Goal: Task Accomplishment & Management: Complete application form

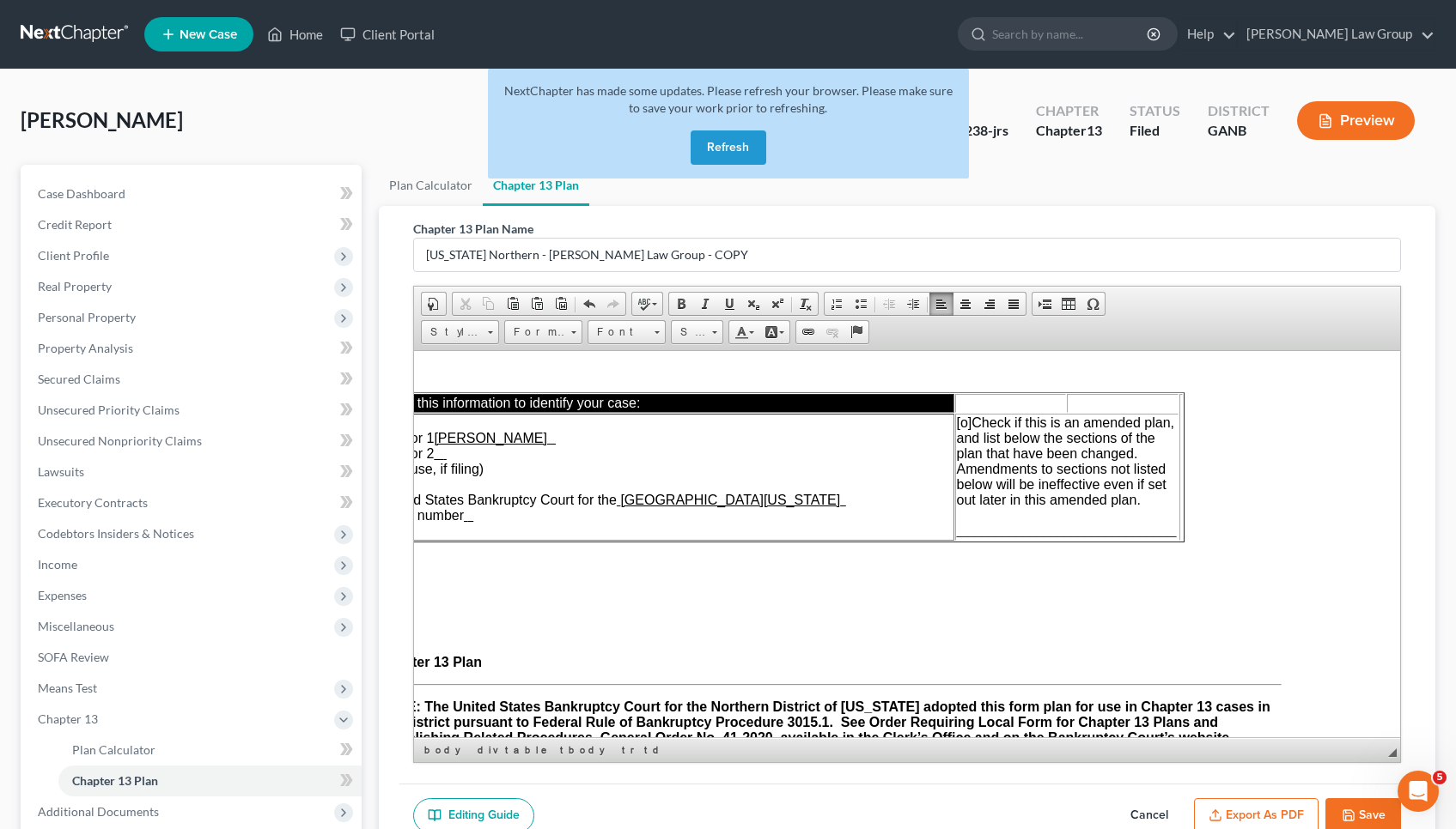
click at [729, 141] on button "Refresh" at bounding box center [728, 148] width 76 height 35
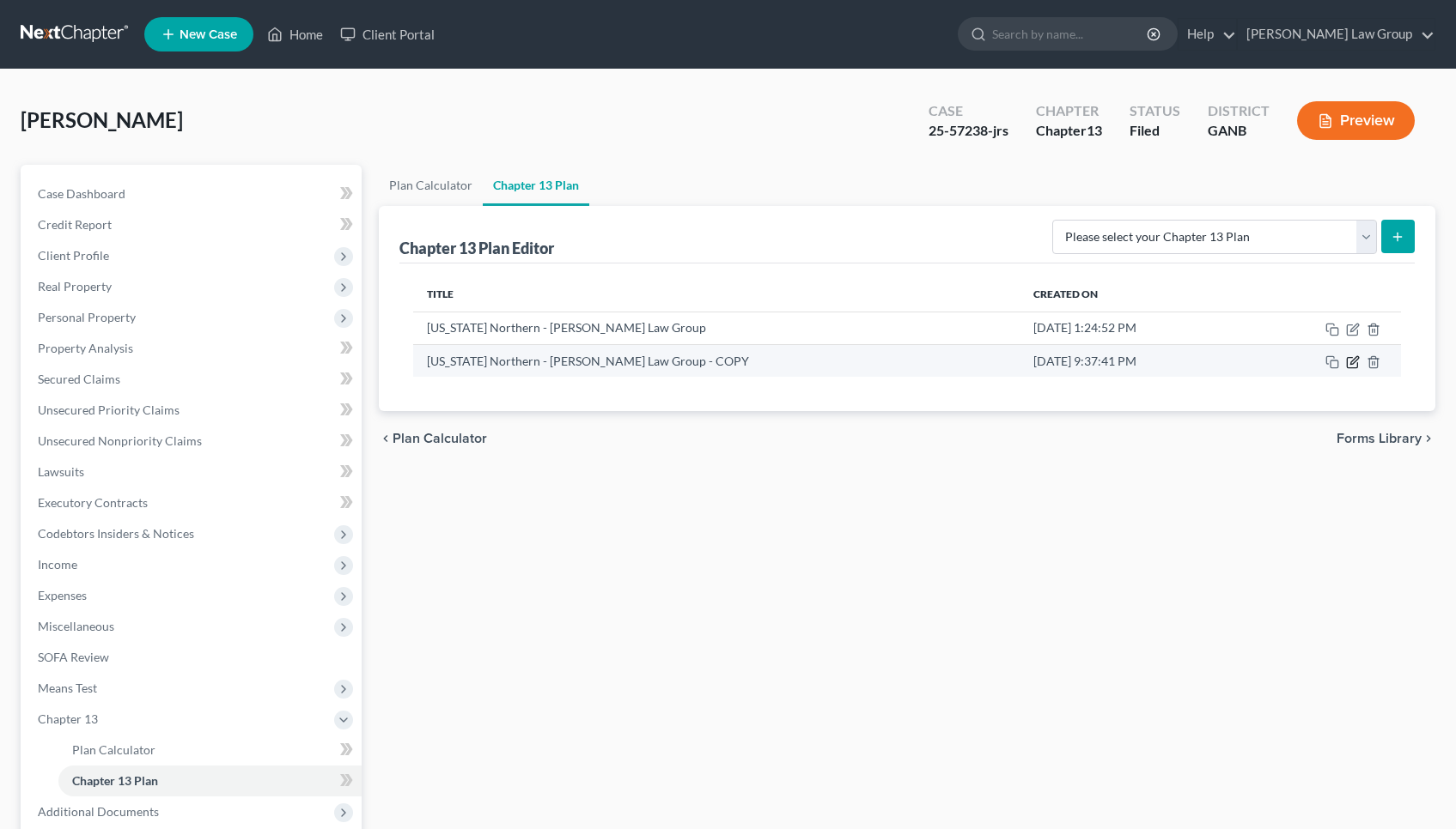
click at [1359, 362] on icon "button" at bounding box center [1352, 362] width 14 height 14
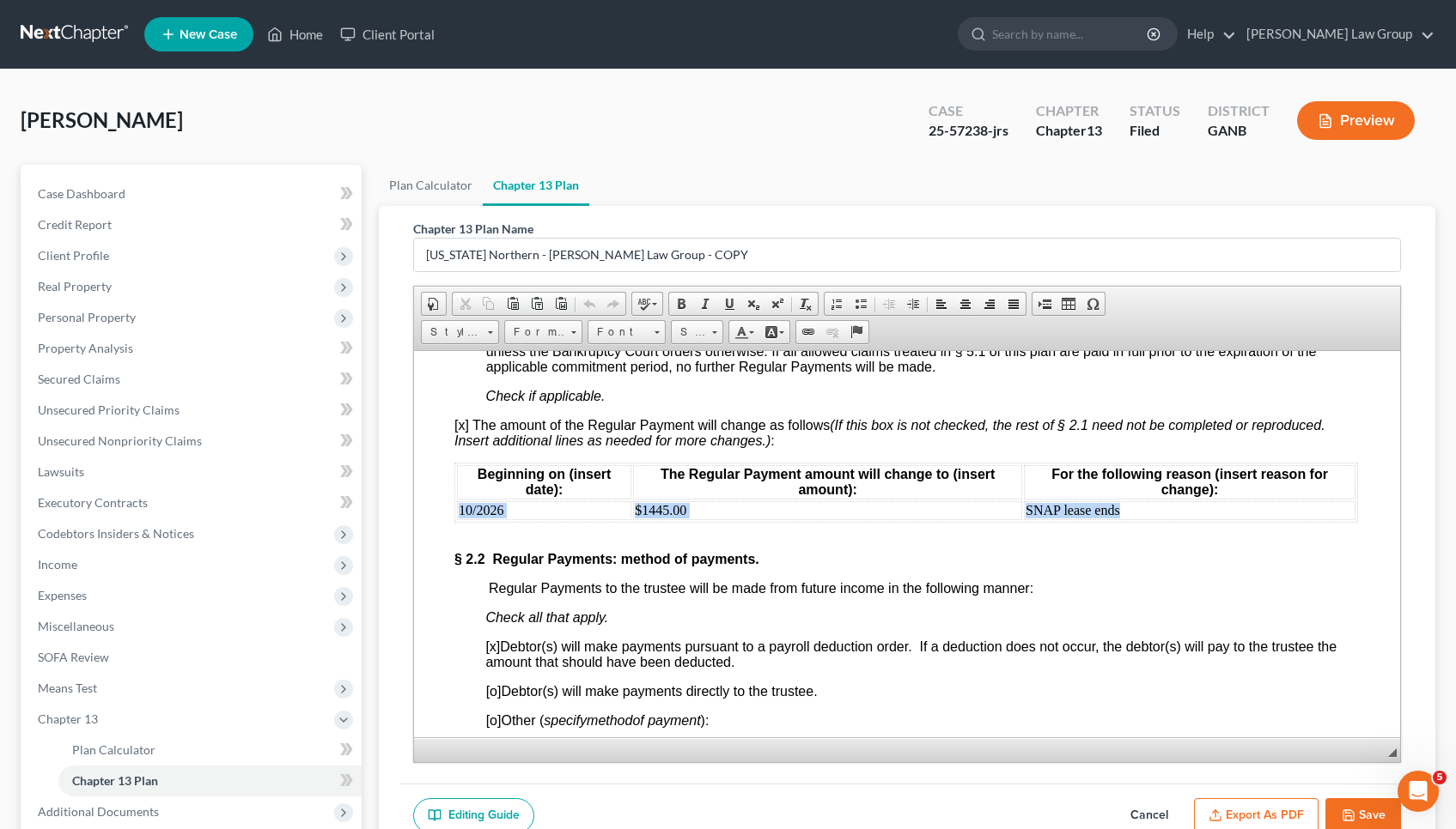
drag, startPoint x: 1120, startPoint y: 506, endPoint x: 455, endPoint y: 514, distance: 665.0
click at [455, 514] on table "Beginning on (insert date): The Regular Payment amount will change to (insert a…" at bounding box center [904, 492] width 904 height 60
copy tr "10/2026 $1445.00 SNAP lease ends"
click at [1146, 513] on td "SNAP lease ends" at bounding box center [1188, 510] width 331 height 19
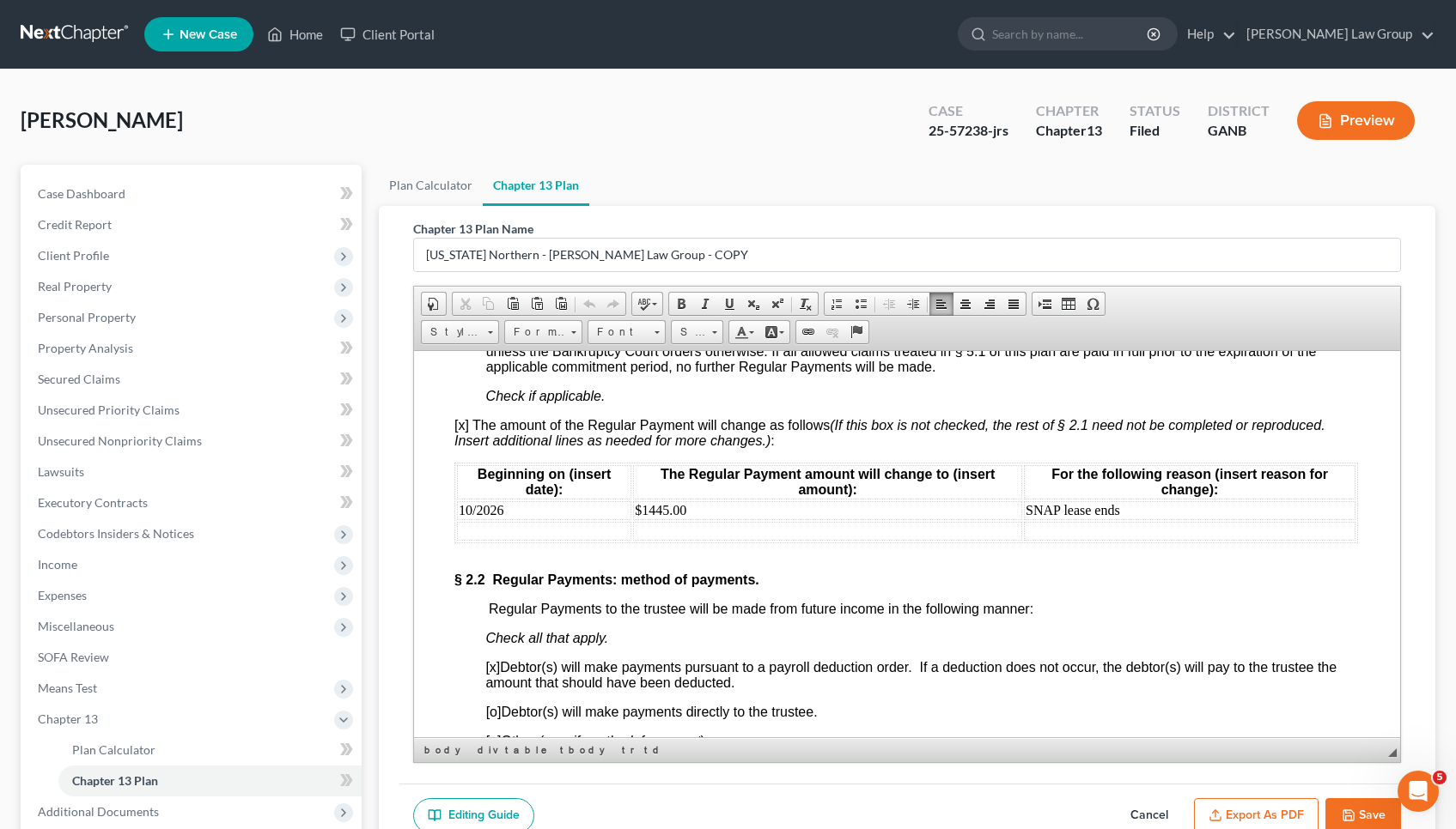
paste body
click at [1046, 531] on td at bounding box center [1189, 531] width 331 height 19
click at [1042, 504] on td "SNAP lease ends" at bounding box center [1189, 510] width 331 height 19
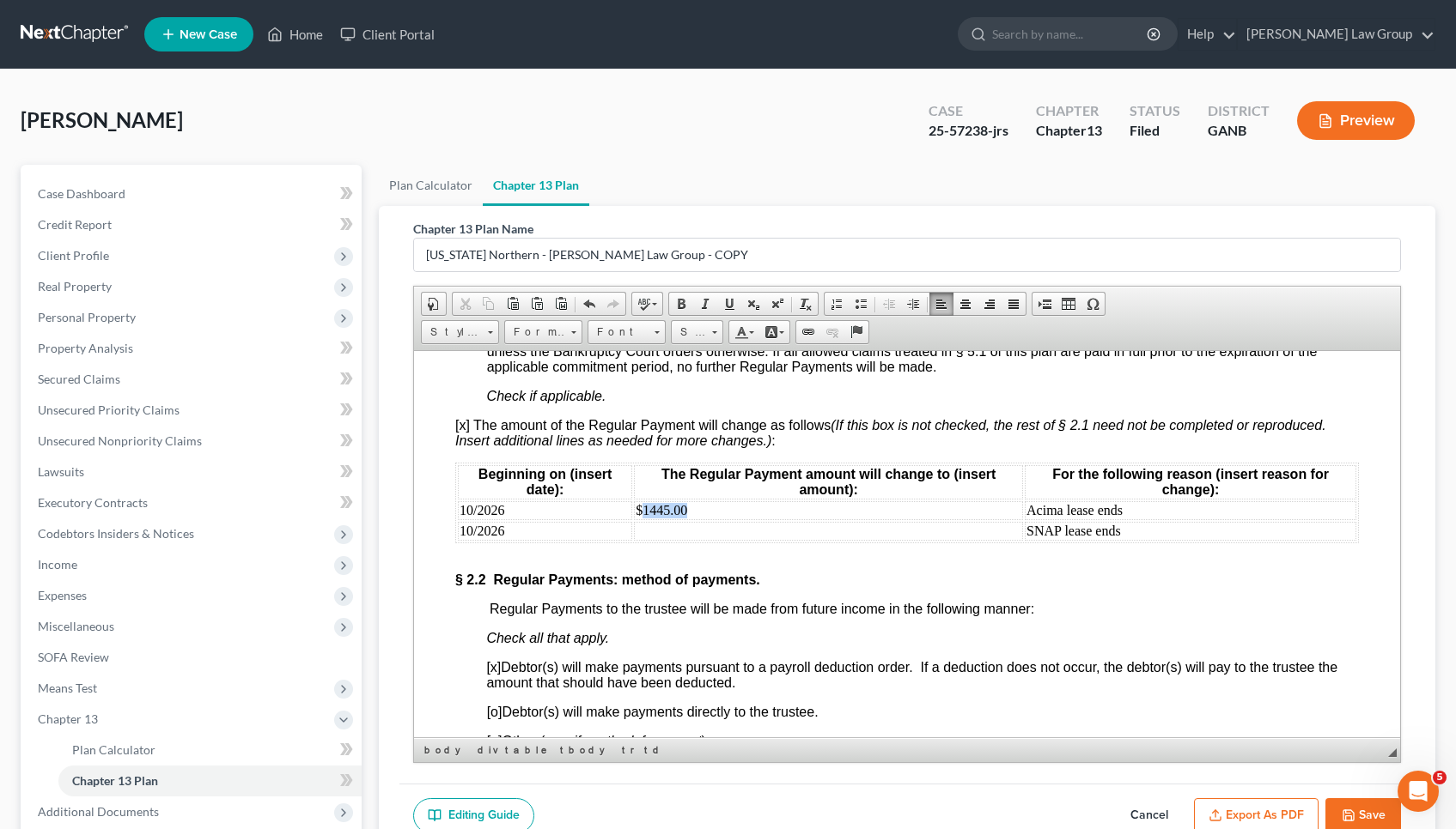
drag, startPoint x: 756, startPoint y: 507, endPoint x: 637, endPoint y: 511, distance: 119.1
click at [637, 511] on td "$1445.00" at bounding box center [827, 510] width 389 height 19
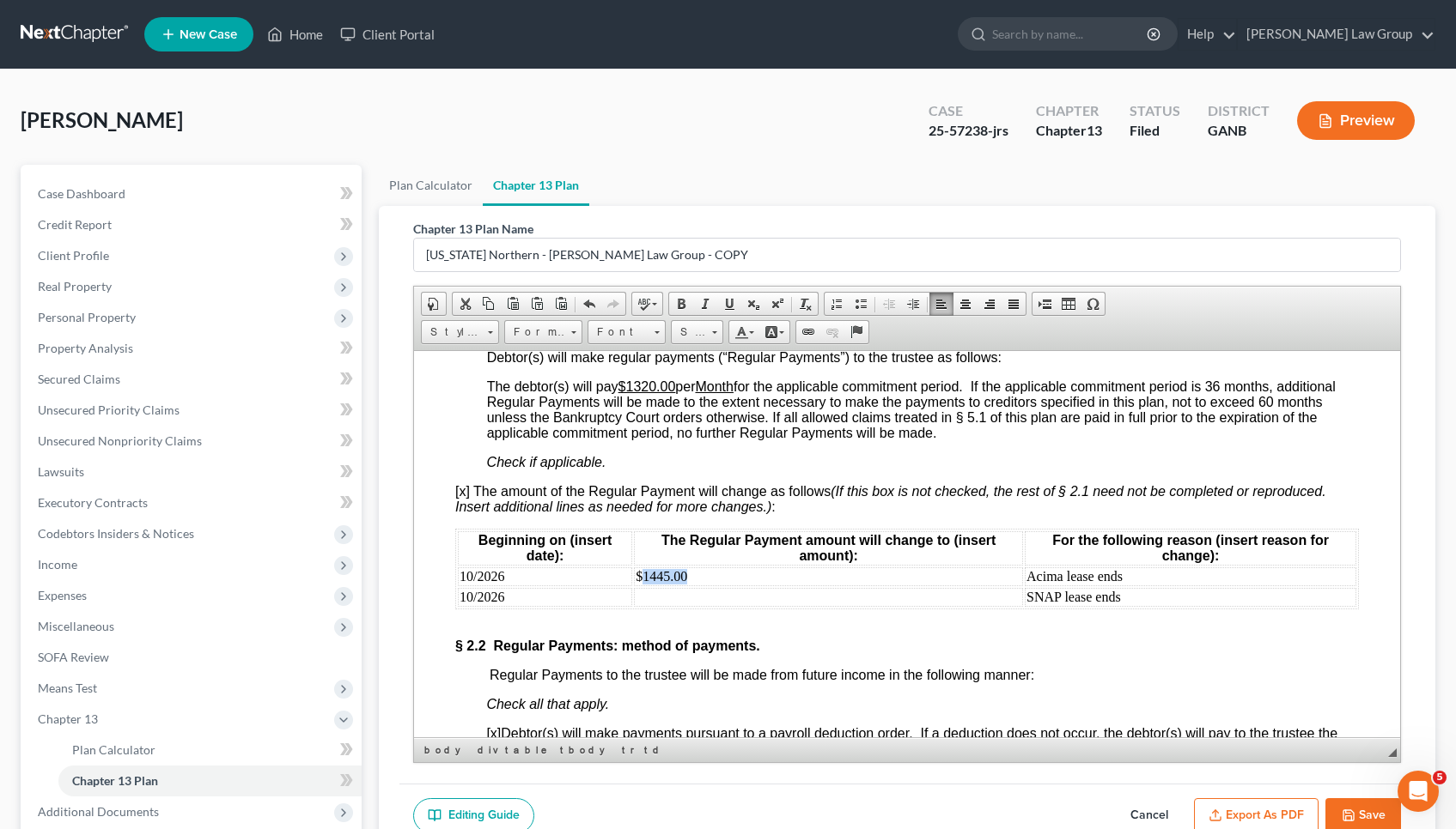
scroll to position [1571, 0]
click at [689, 595] on td at bounding box center [827, 598] width 389 height 19
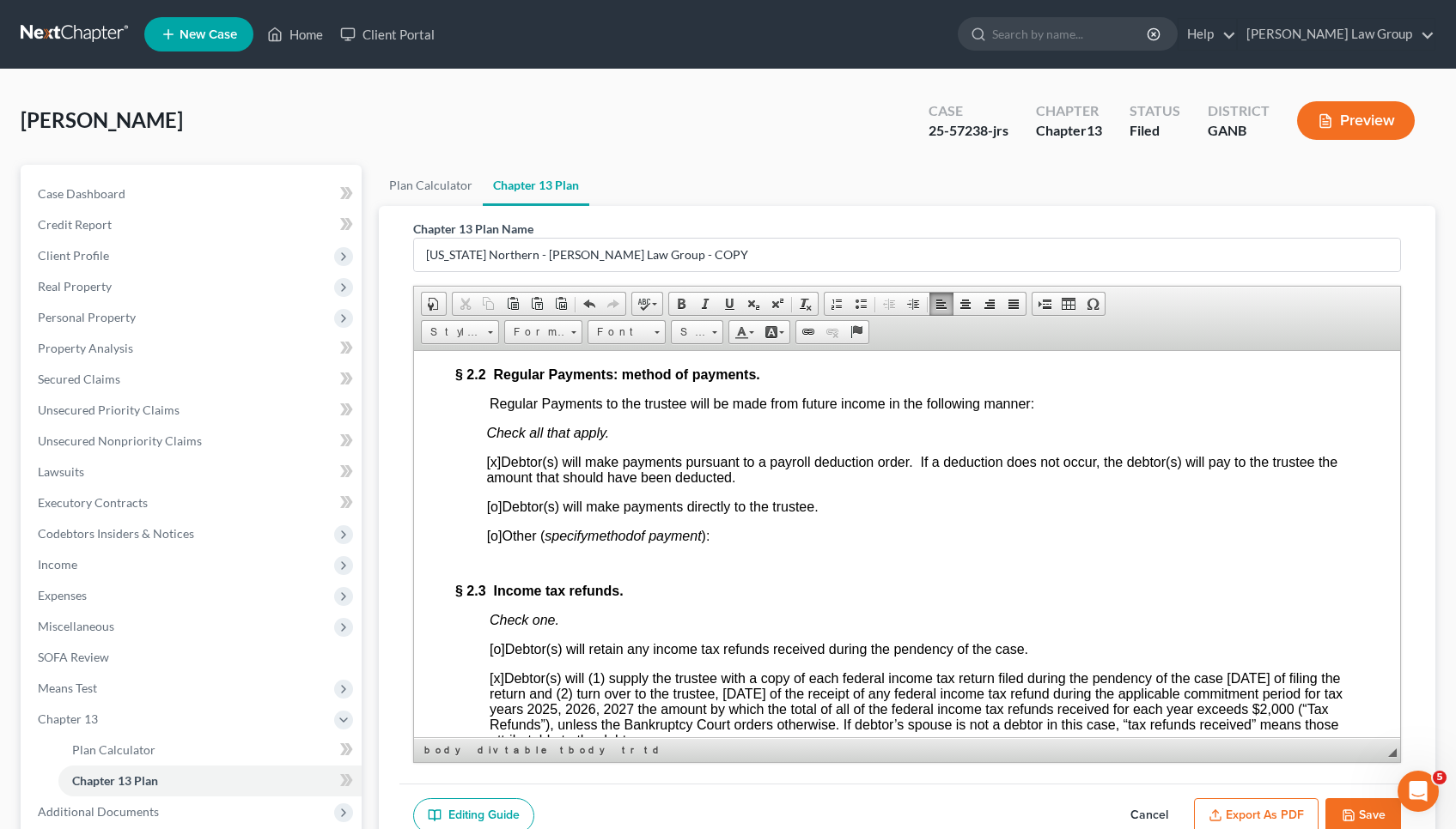
scroll to position [1869, 0]
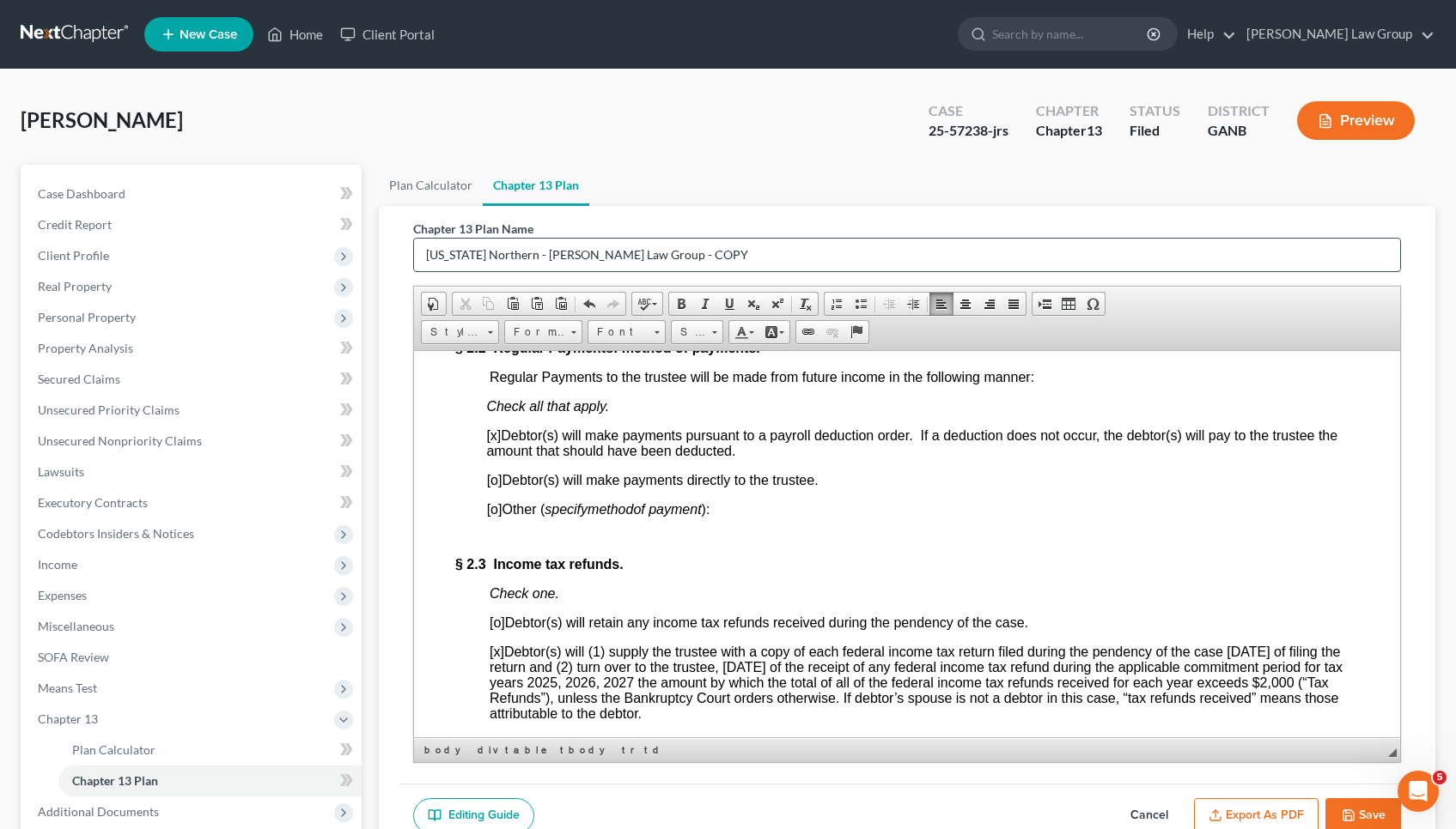
click at [648, 250] on input "Georgia Northern - Saedi Law Group - COPY" at bounding box center [907, 255] width 986 height 33
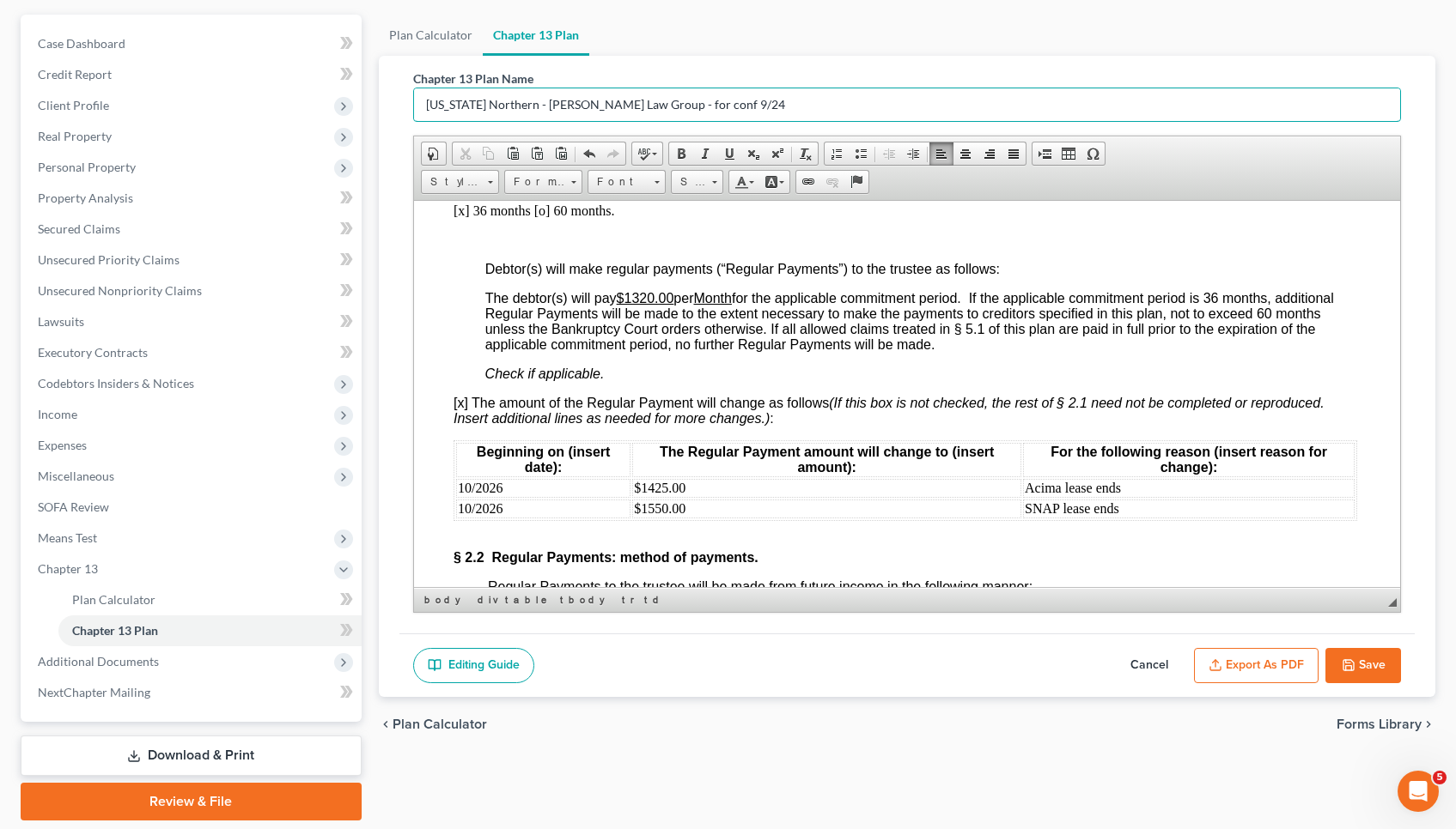
scroll to position [1510, 3]
type input "Georgia Northern - Saedi Law Group - for conf 9/24"
click at [468, 506] on td "10/2026" at bounding box center [540, 508] width 174 height 19
click at [1368, 672] on button "Save" at bounding box center [1363, 666] width 76 height 36
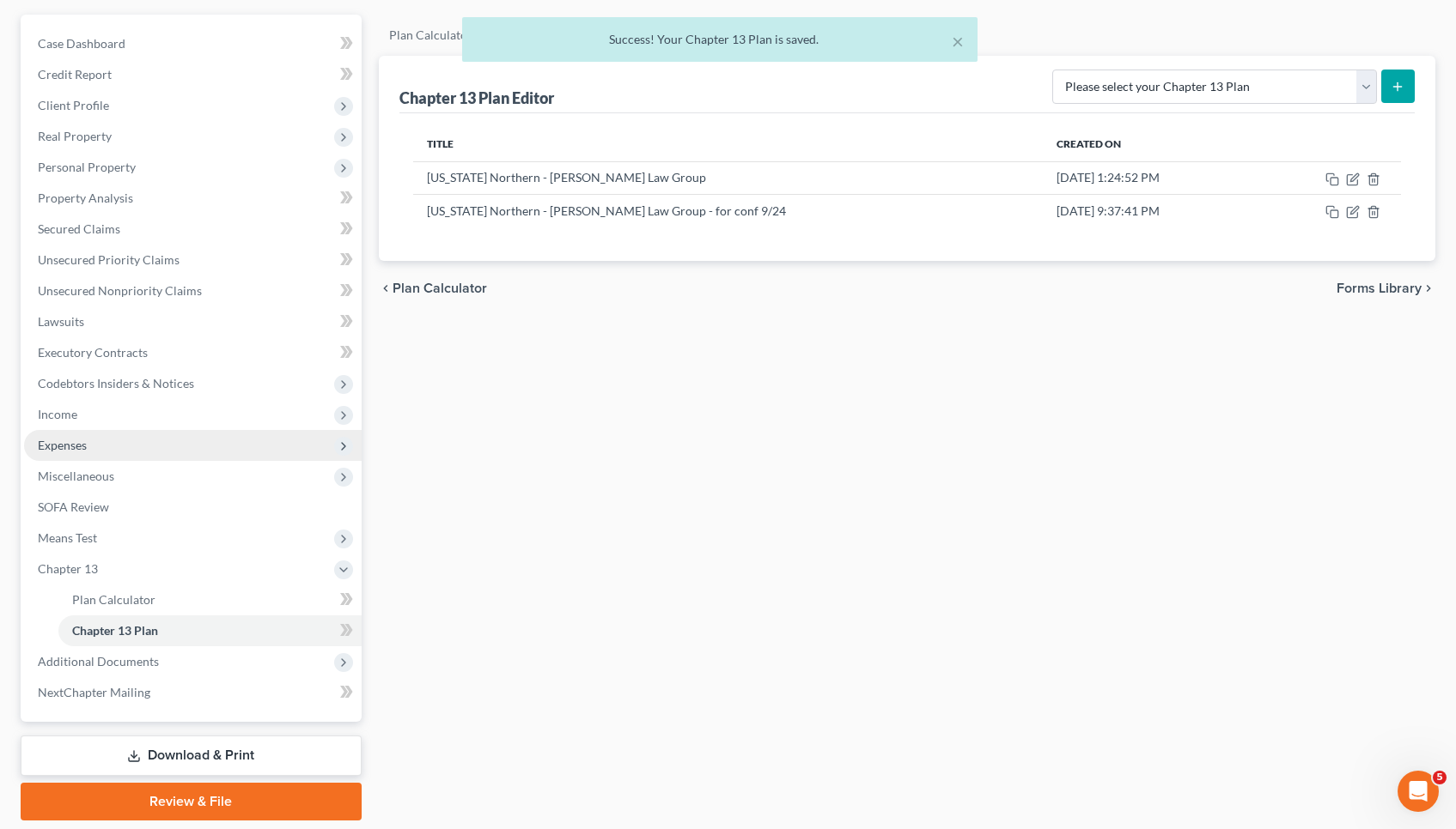
click at [196, 435] on span "Expenses" at bounding box center [192, 446] width 337 height 31
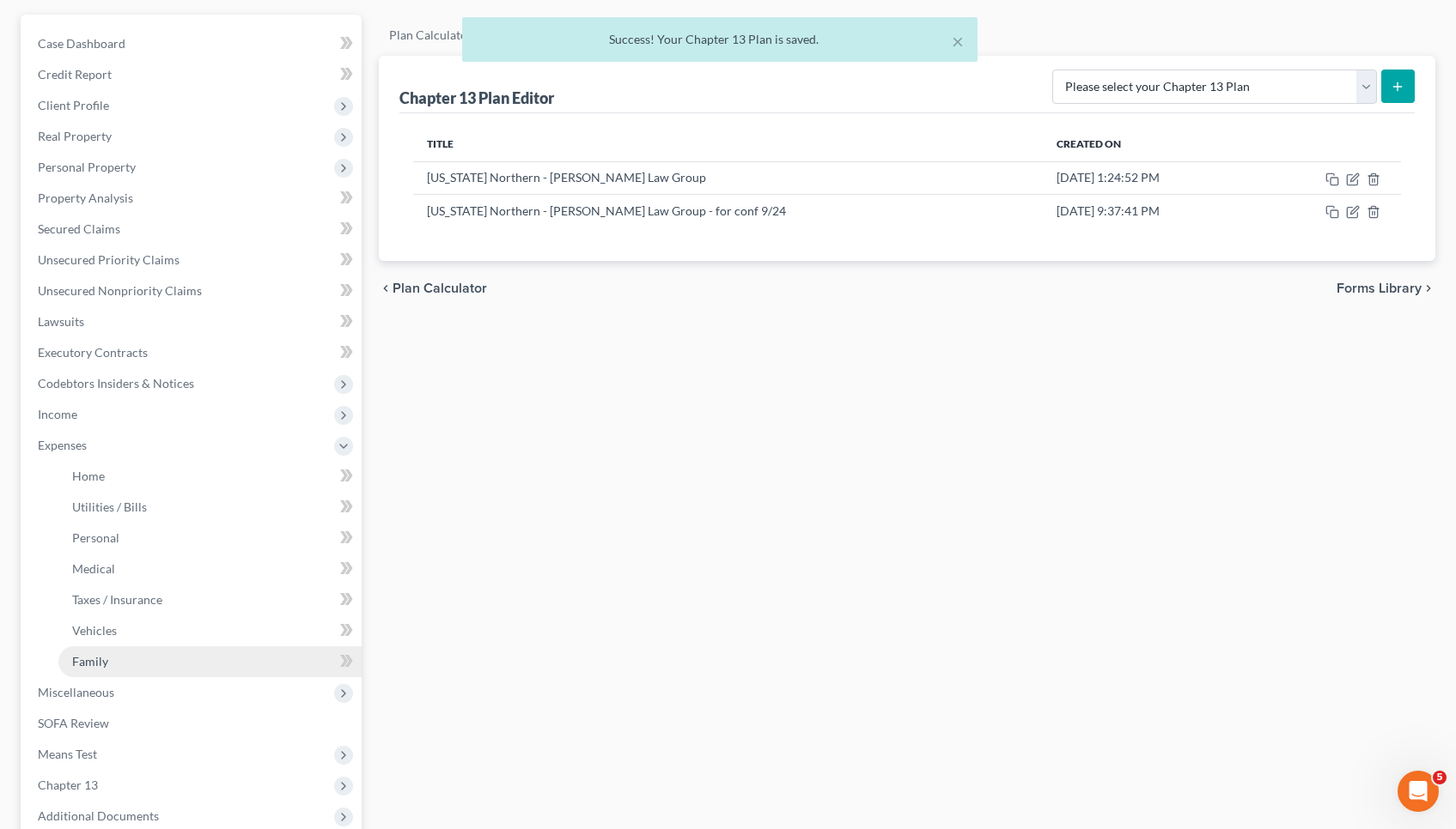
click at [145, 656] on link "Family" at bounding box center [210, 662] width 303 height 31
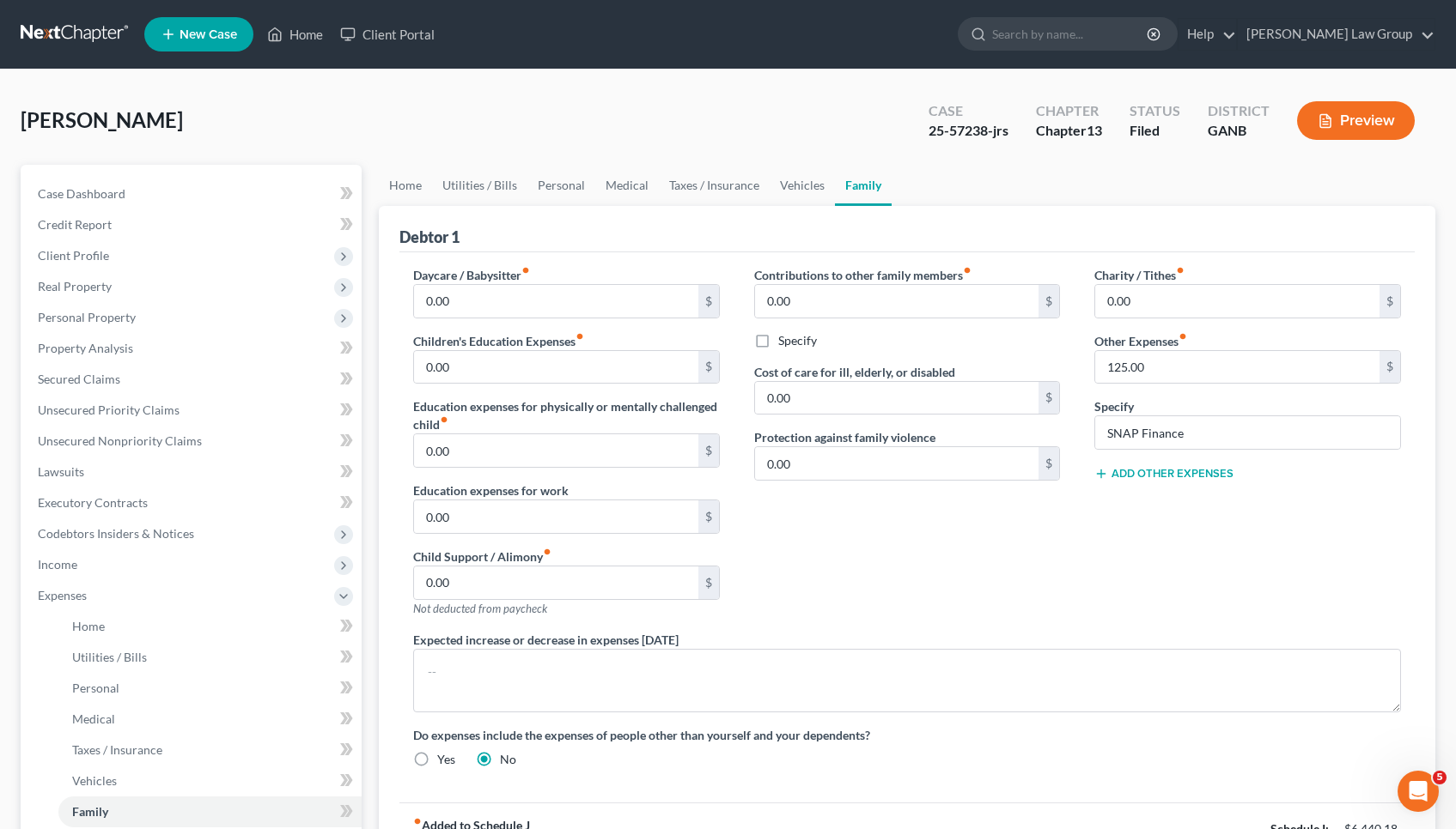
click at [1228, 476] on button "Add Other Expenses" at bounding box center [1163, 474] width 139 height 14
click at [1192, 492] on input "0.00" at bounding box center [1237, 499] width 284 height 33
click at [1193, 492] on input "0.00" at bounding box center [1237, 499] width 284 height 33
type input "105"
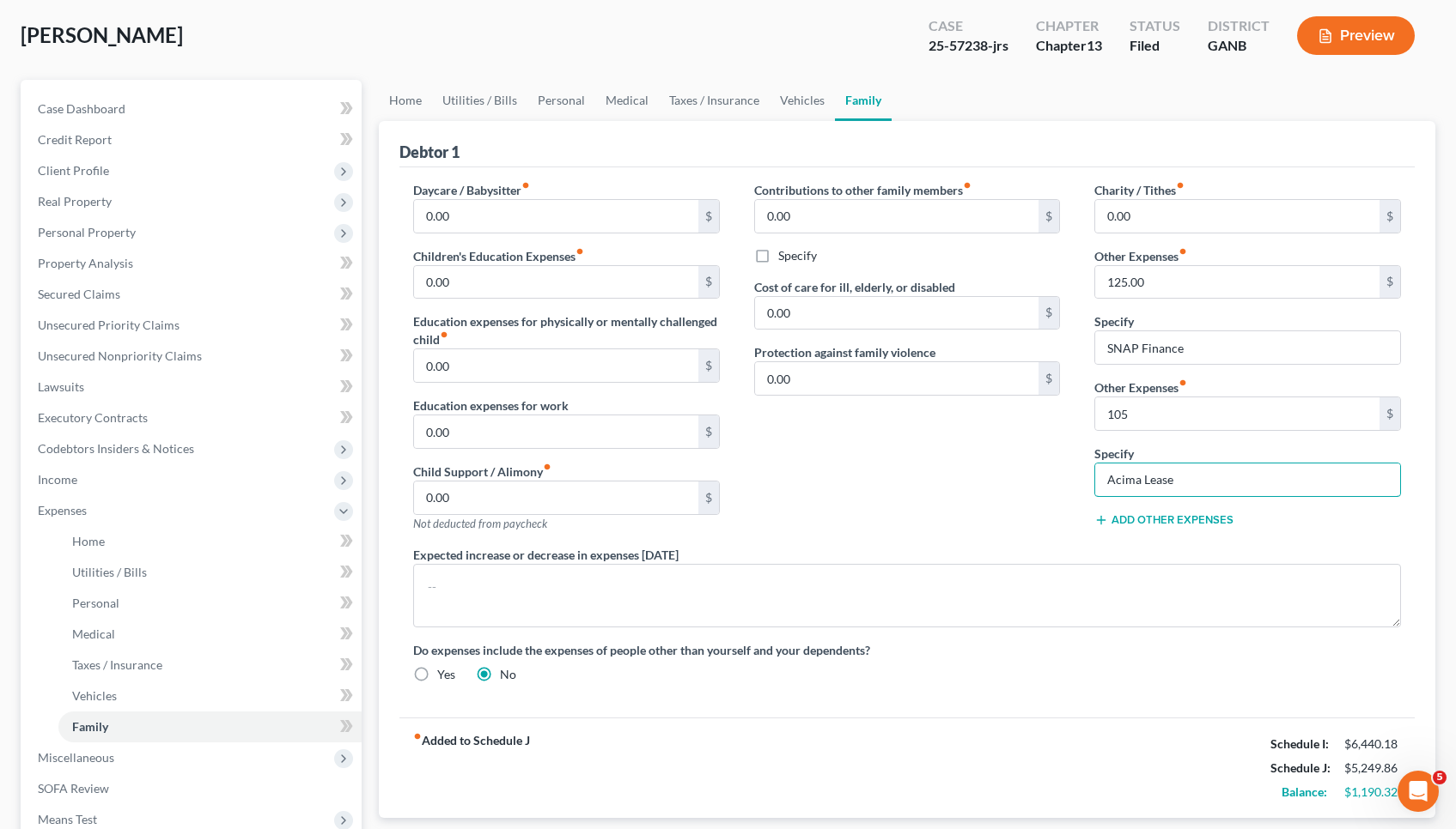
scroll to position [79, 0]
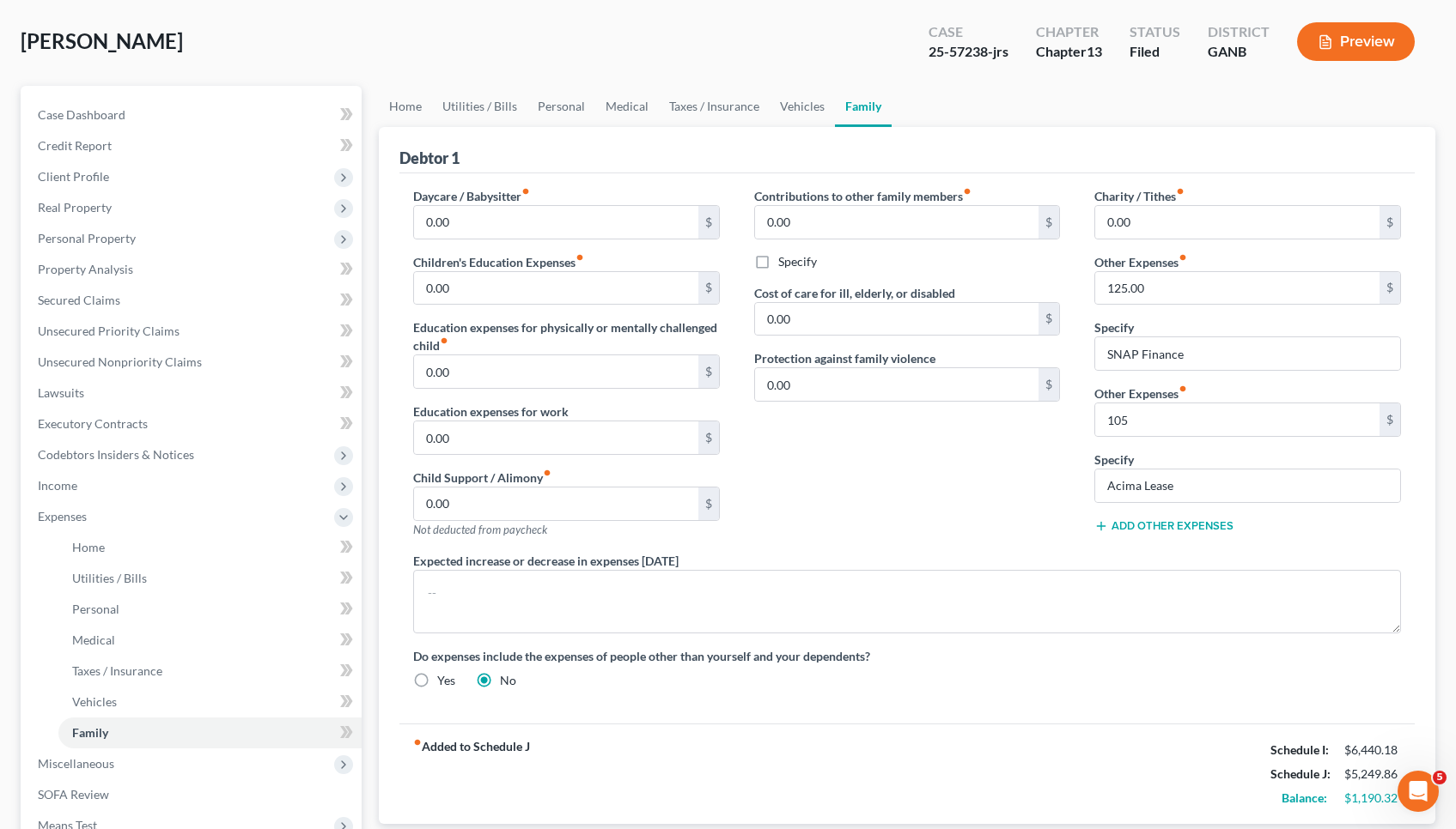
click at [970, 47] on div "25-57238-jrs" at bounding box center [968, 52] width 80 height 20
copy div "57238"
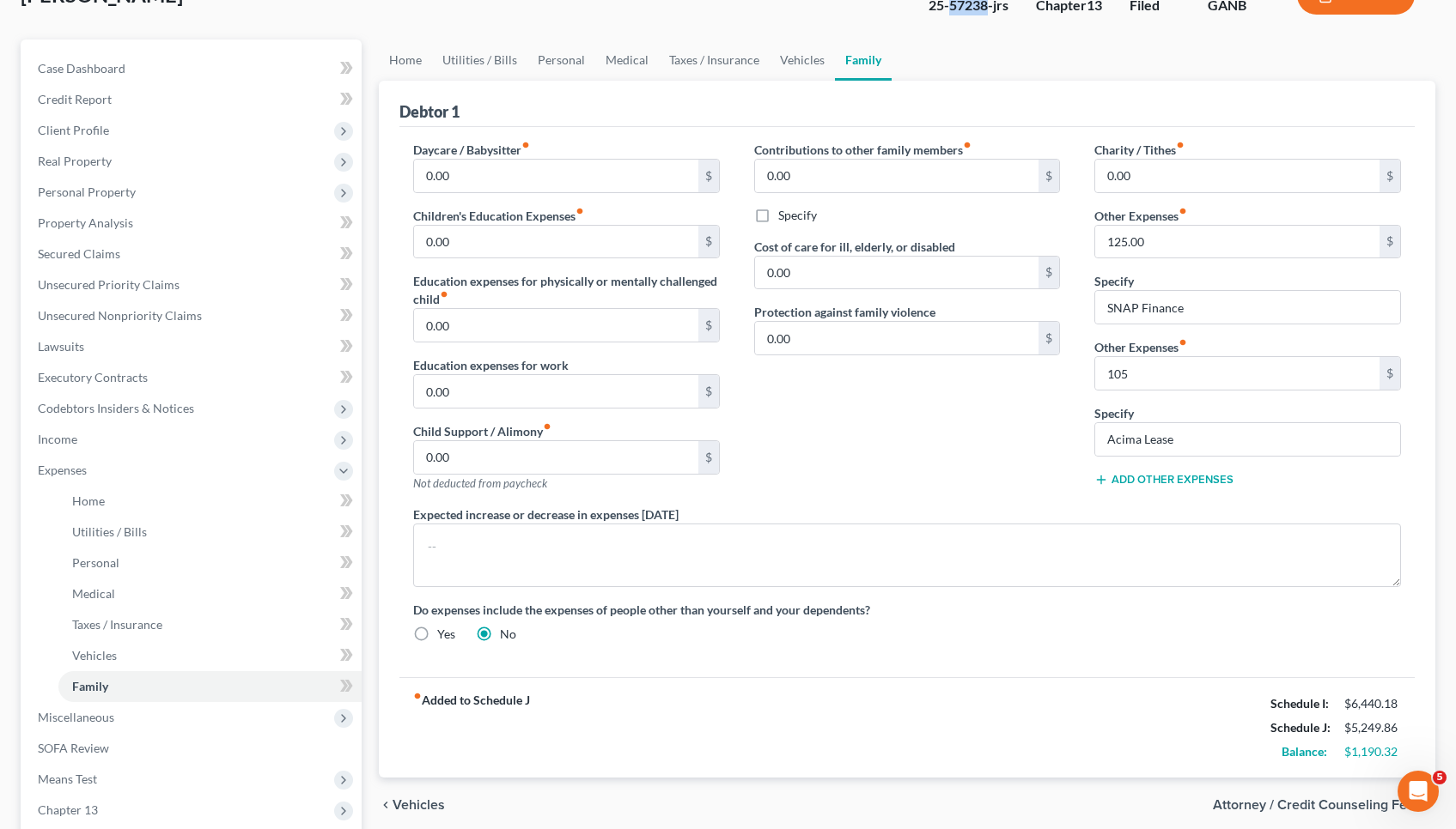
scroll to position [128, 0]
click at [558, 56] on link "Personal" at bounding box center [561, 58] width 68 height 41
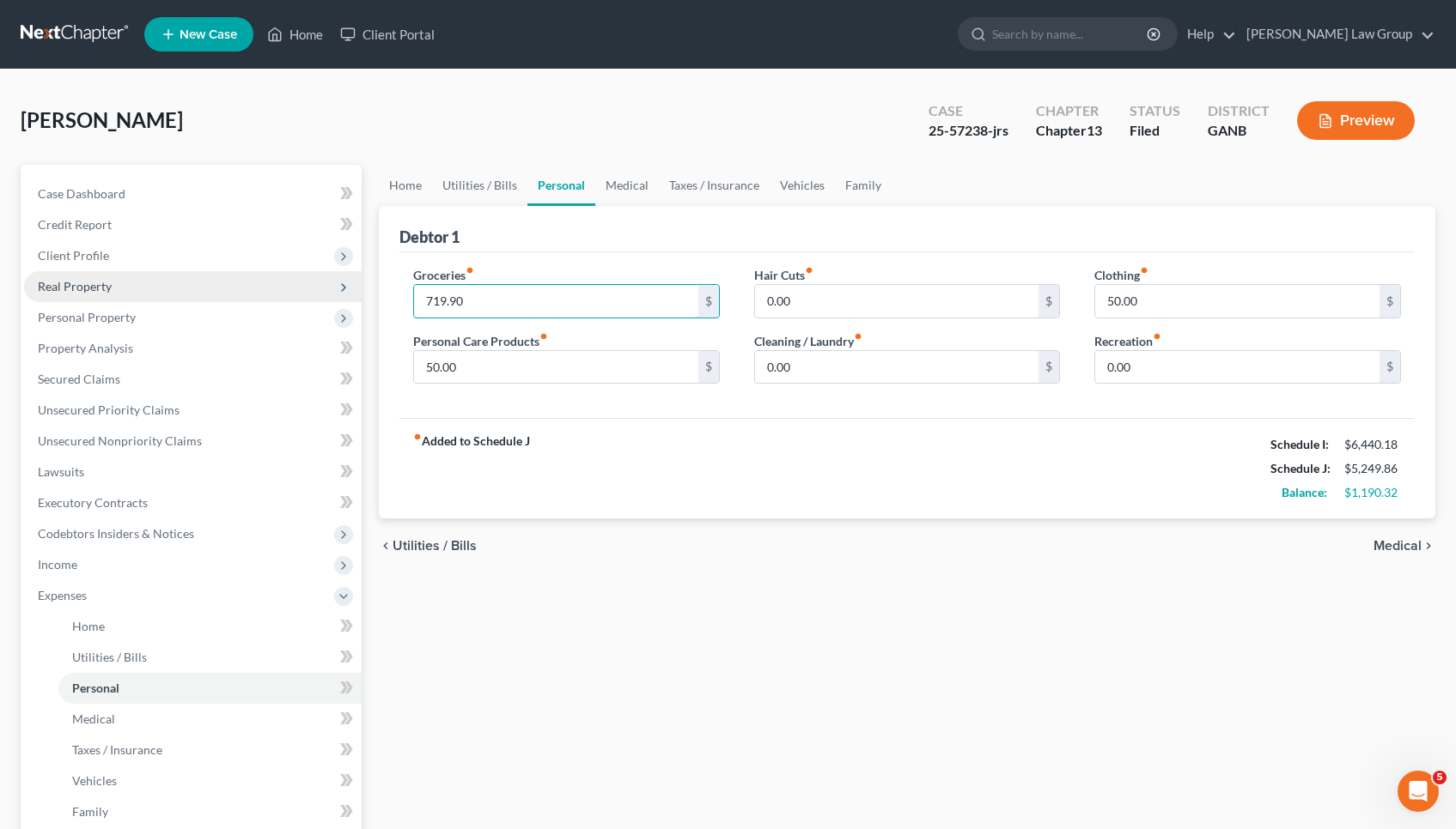
drag, startPoint x: 476, startPoint y: 305, endPoint x: 349, endPoint y: 298, distance: 127.2
click at [349, 298] on div "Petition Navigation Case Dashboard Payments Invoices Payments Payments Credit R…" at bounding box center [728, 644] width 1432 height 960
type input "6"
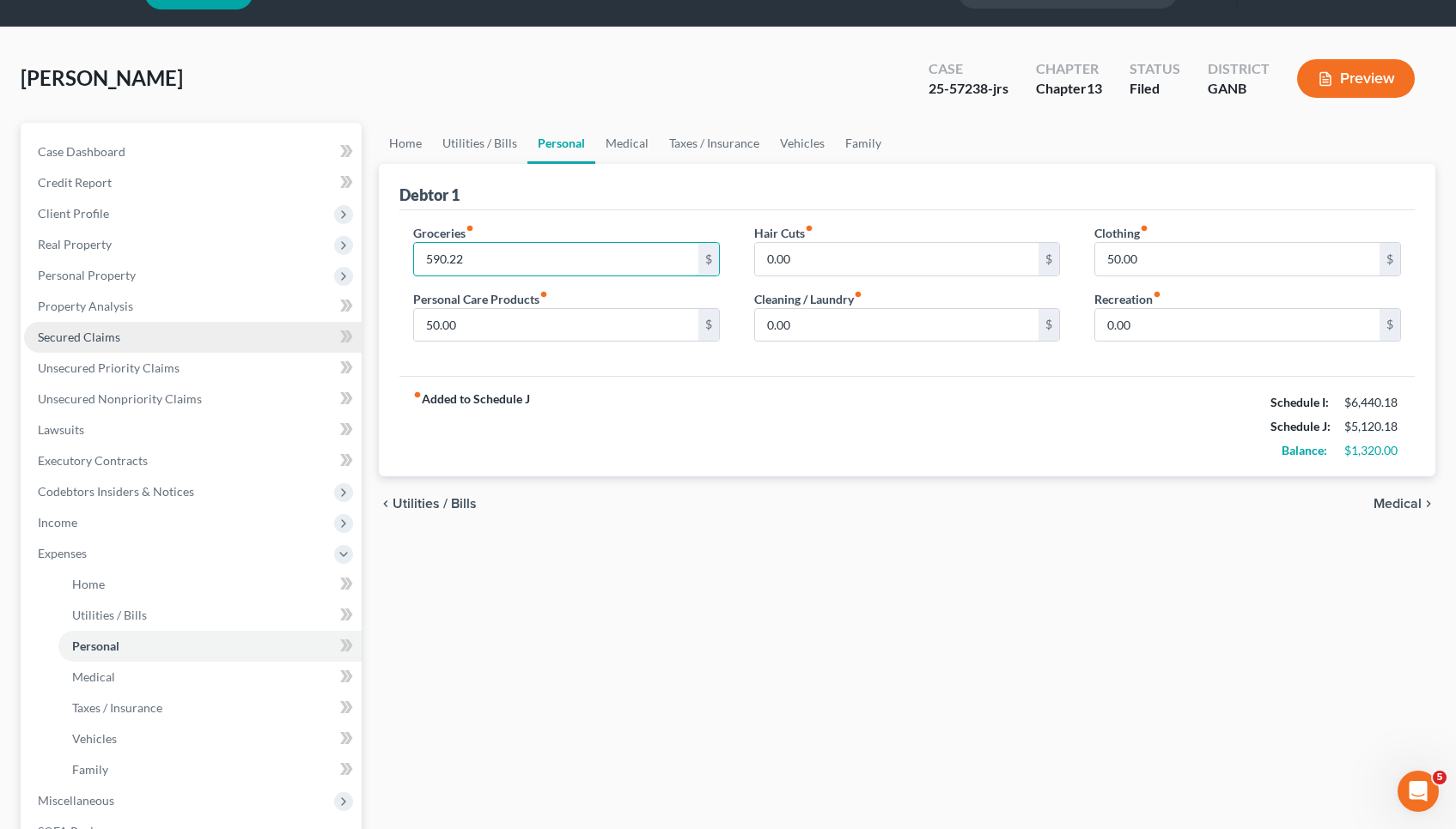
scroll to position [42, 0]
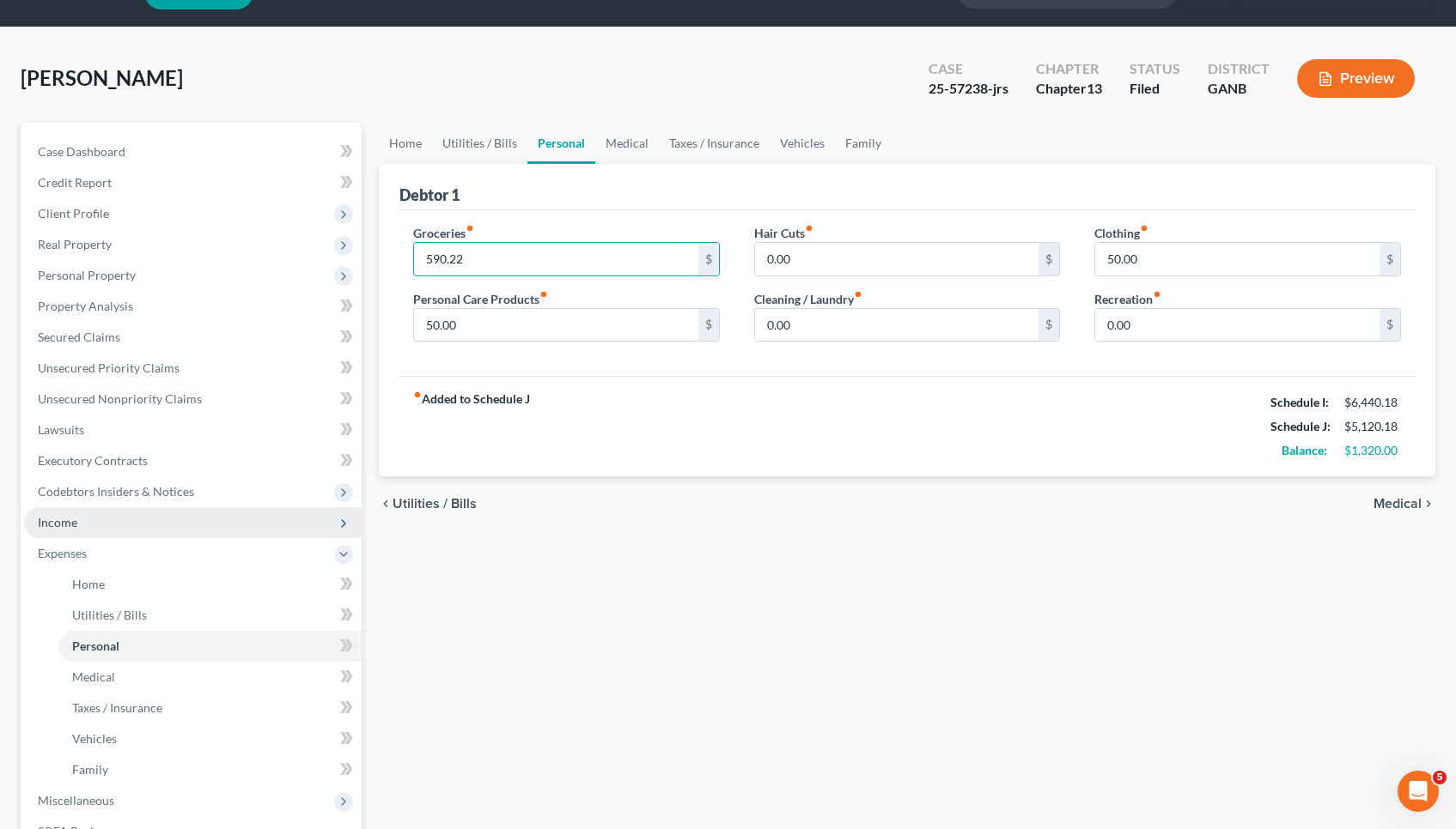
type input "590.22"
click at [110, 512] on span "Income" at bounding box center [192, 523] width 337 height 31
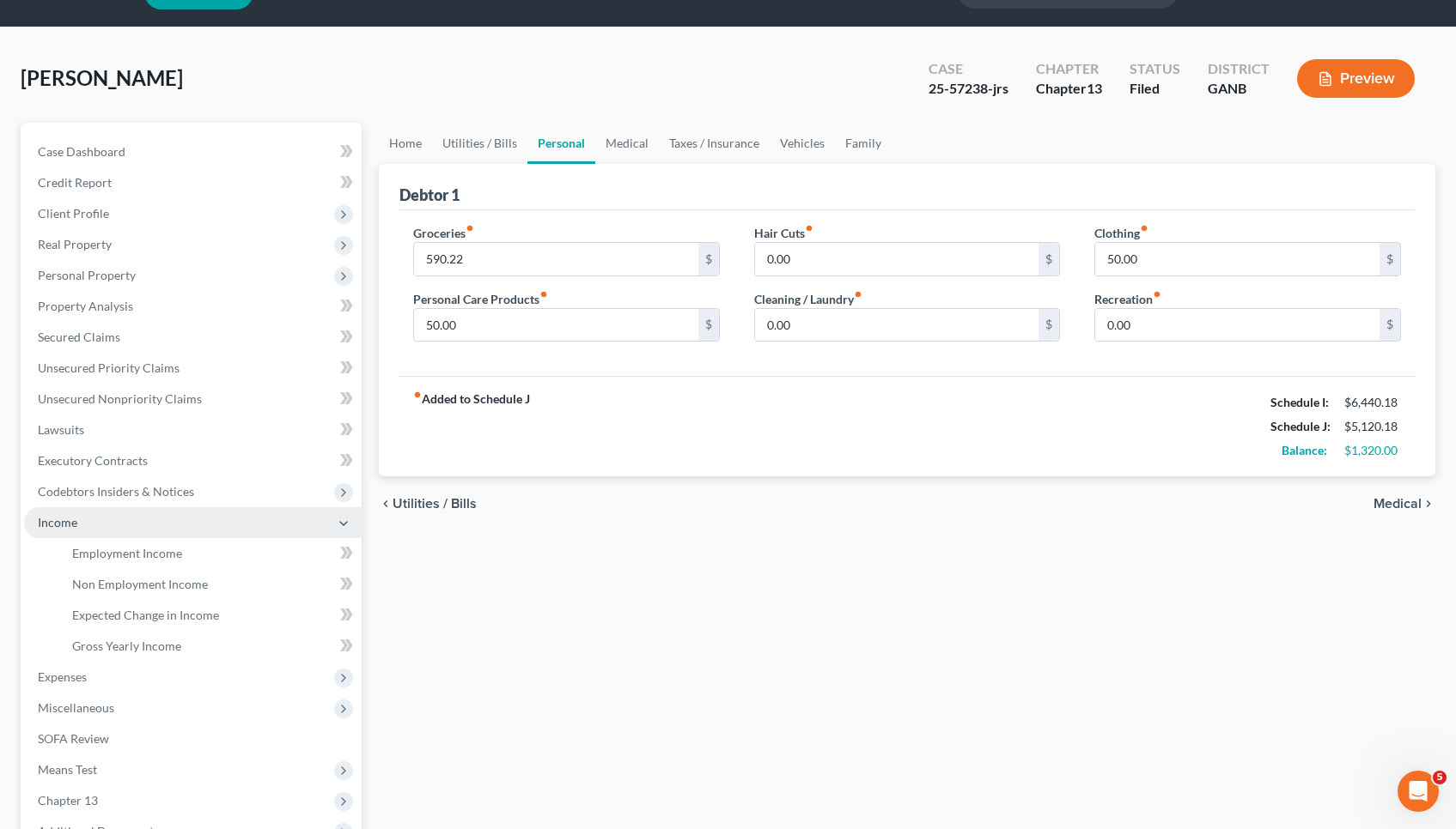
click at [115, 537] on span "Income" at bounding box center [192, 523] width 337 height 31
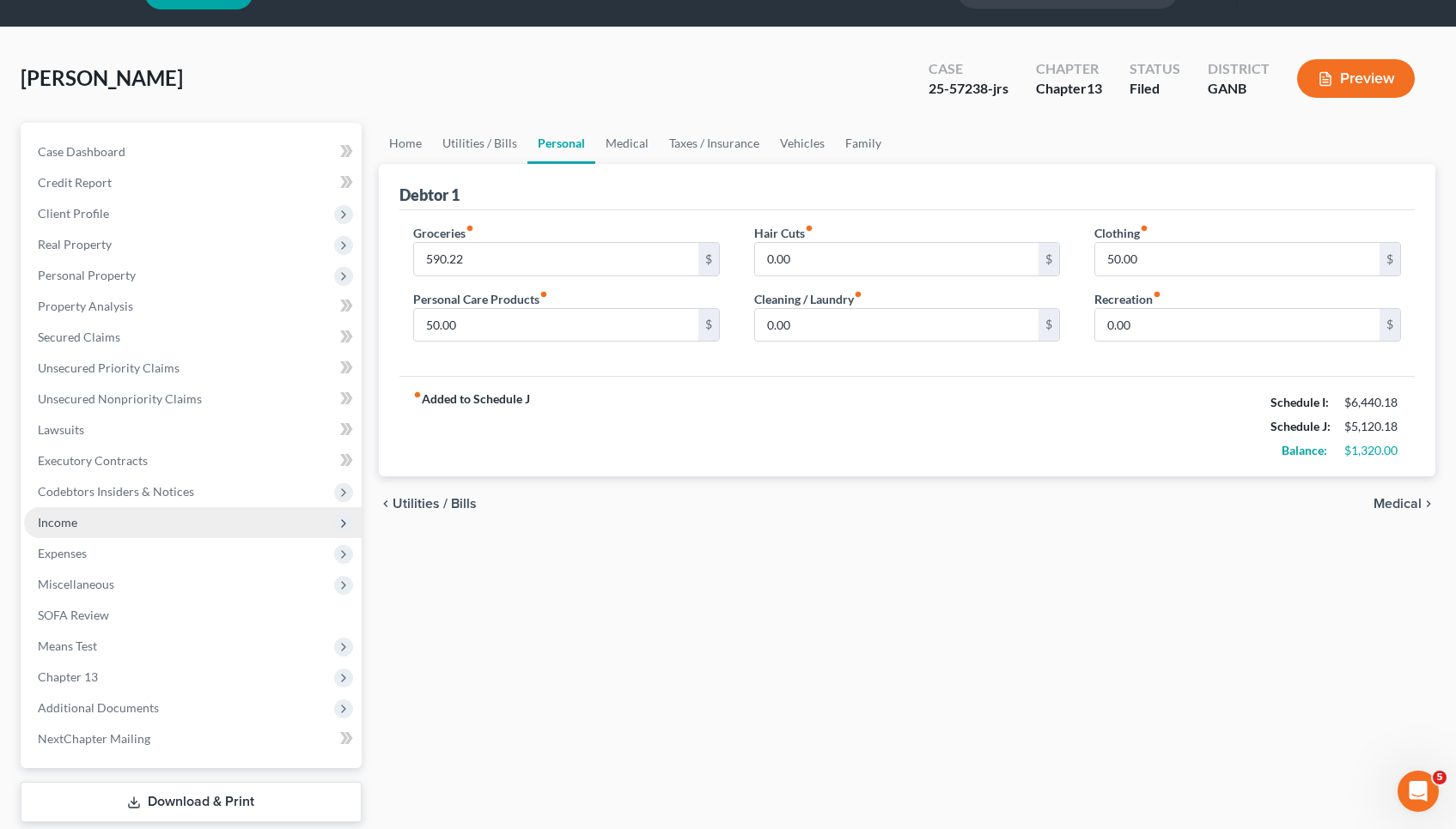
click at [103, 522] on span "Income" at bounding box center [192, 523] width 337 height 31
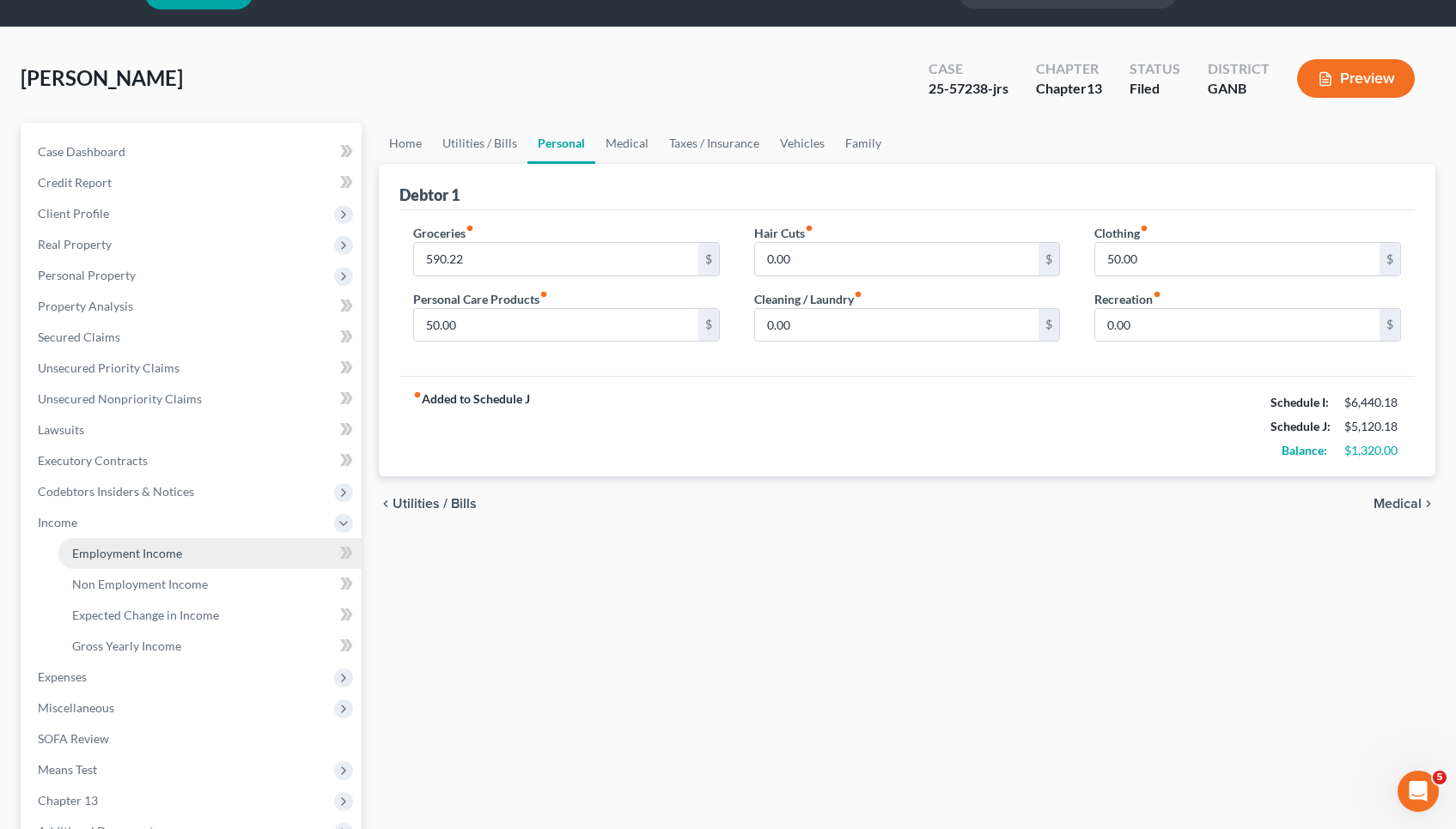
click at [108, 551] on span "Employment Income" at bounding box center [127, 553] width 110 height 15
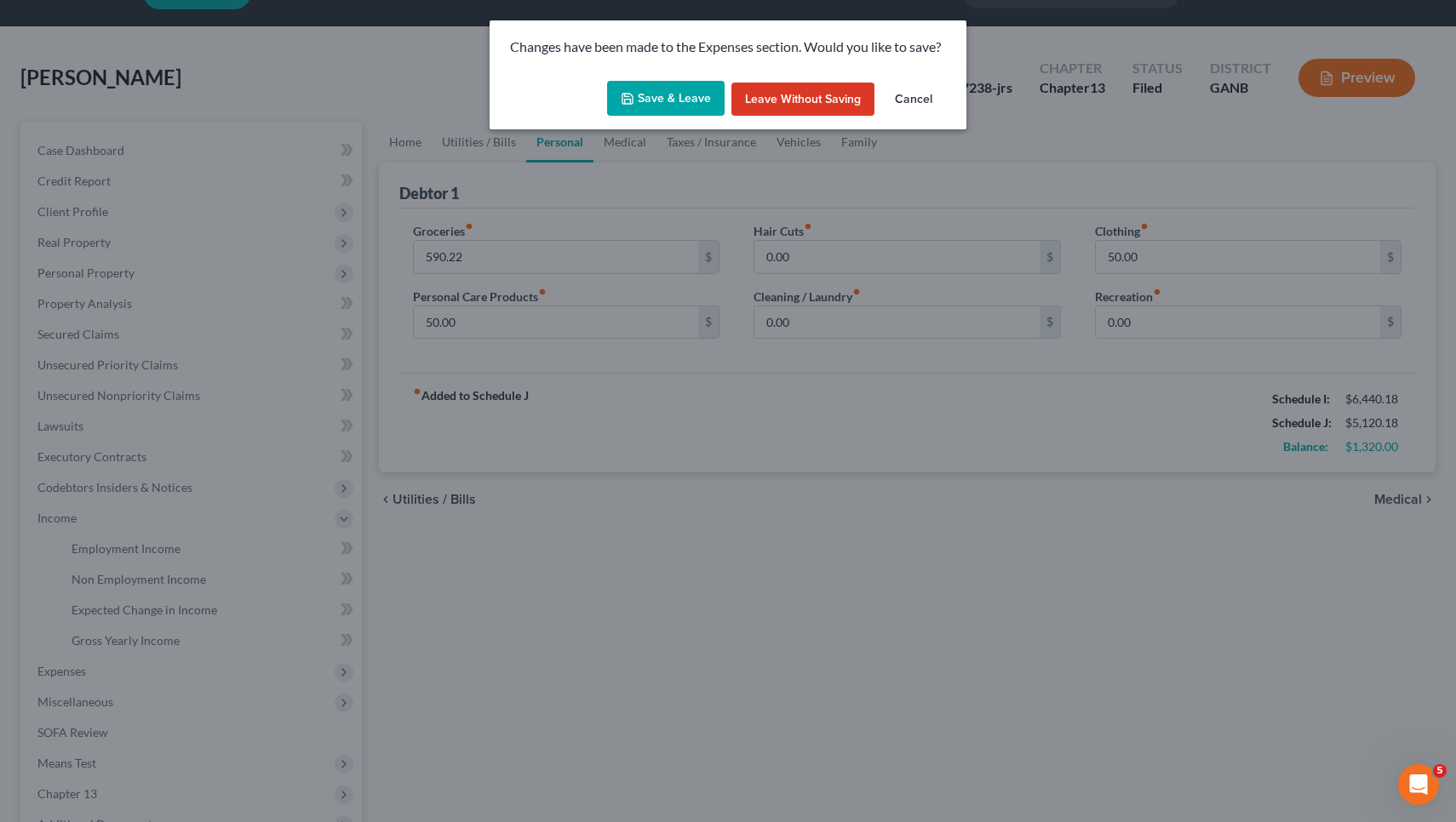
click at [693, 89] on button "Save & Leave" at bounding box center [665, 99] width 117 height 36
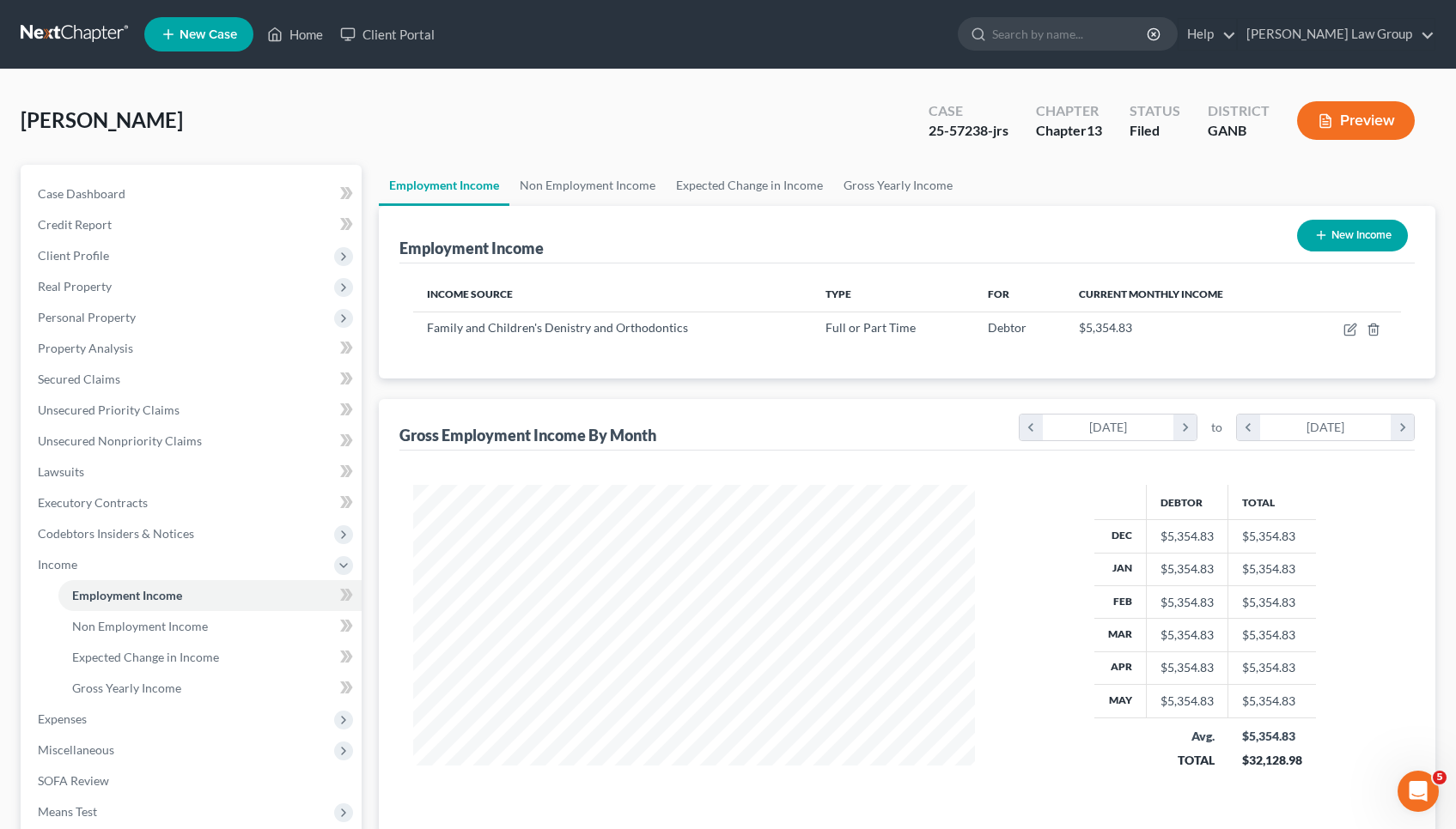
scroll to position [307, 597]
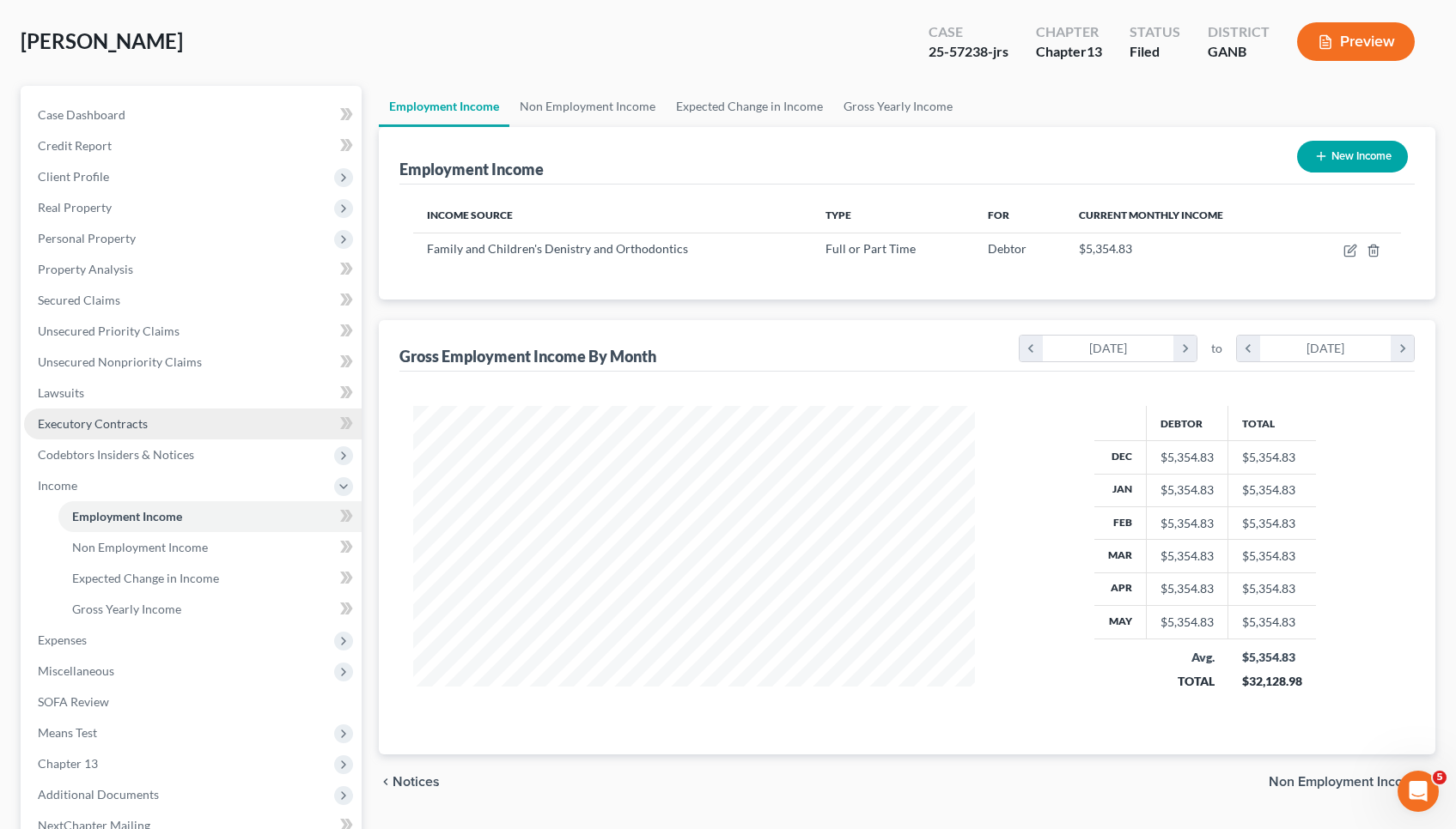
scroll to position [79, 0]
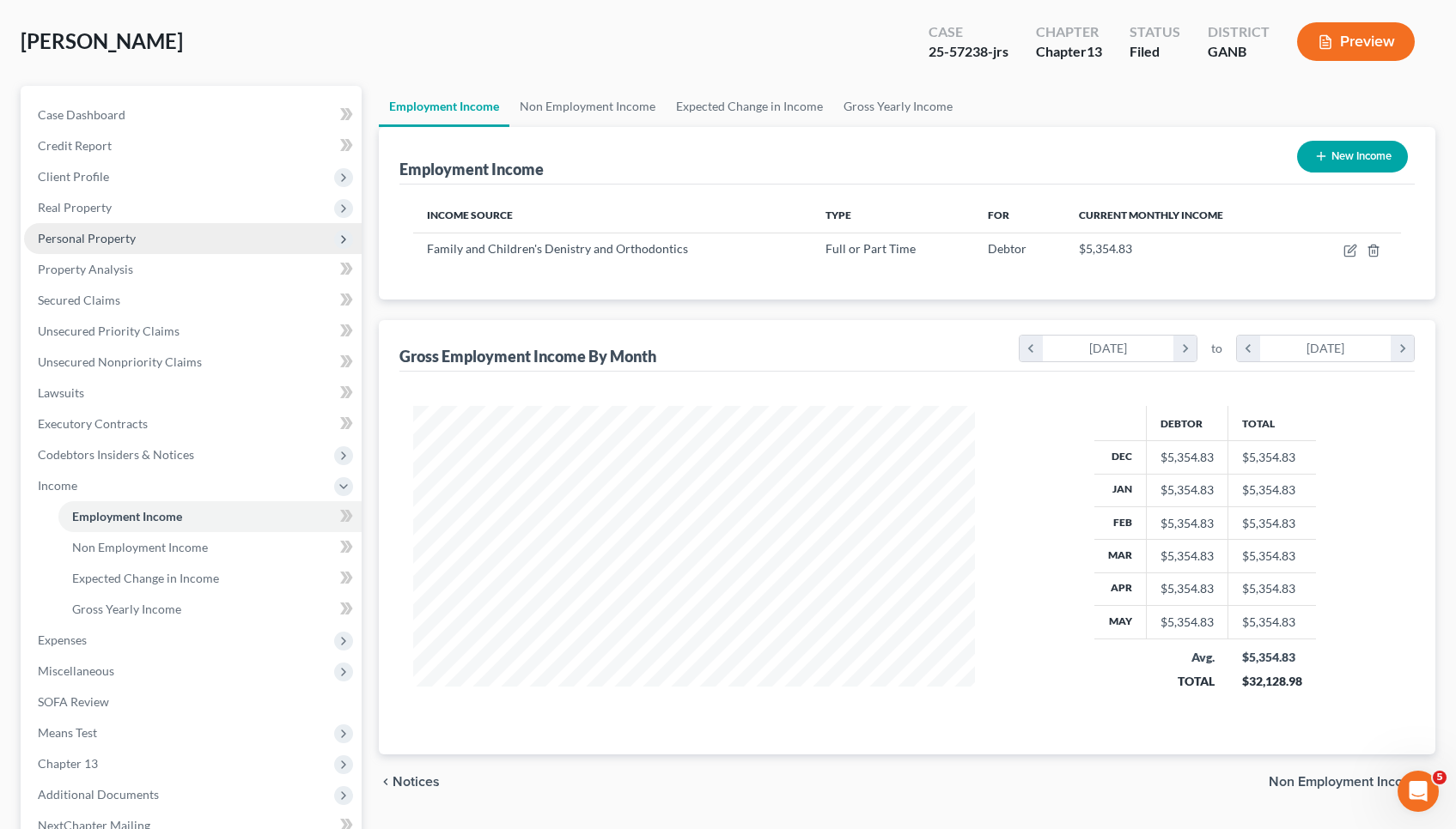
click at [237, 243] on span "Personal Property" at bounding box center [192, 239] width 337 height 31
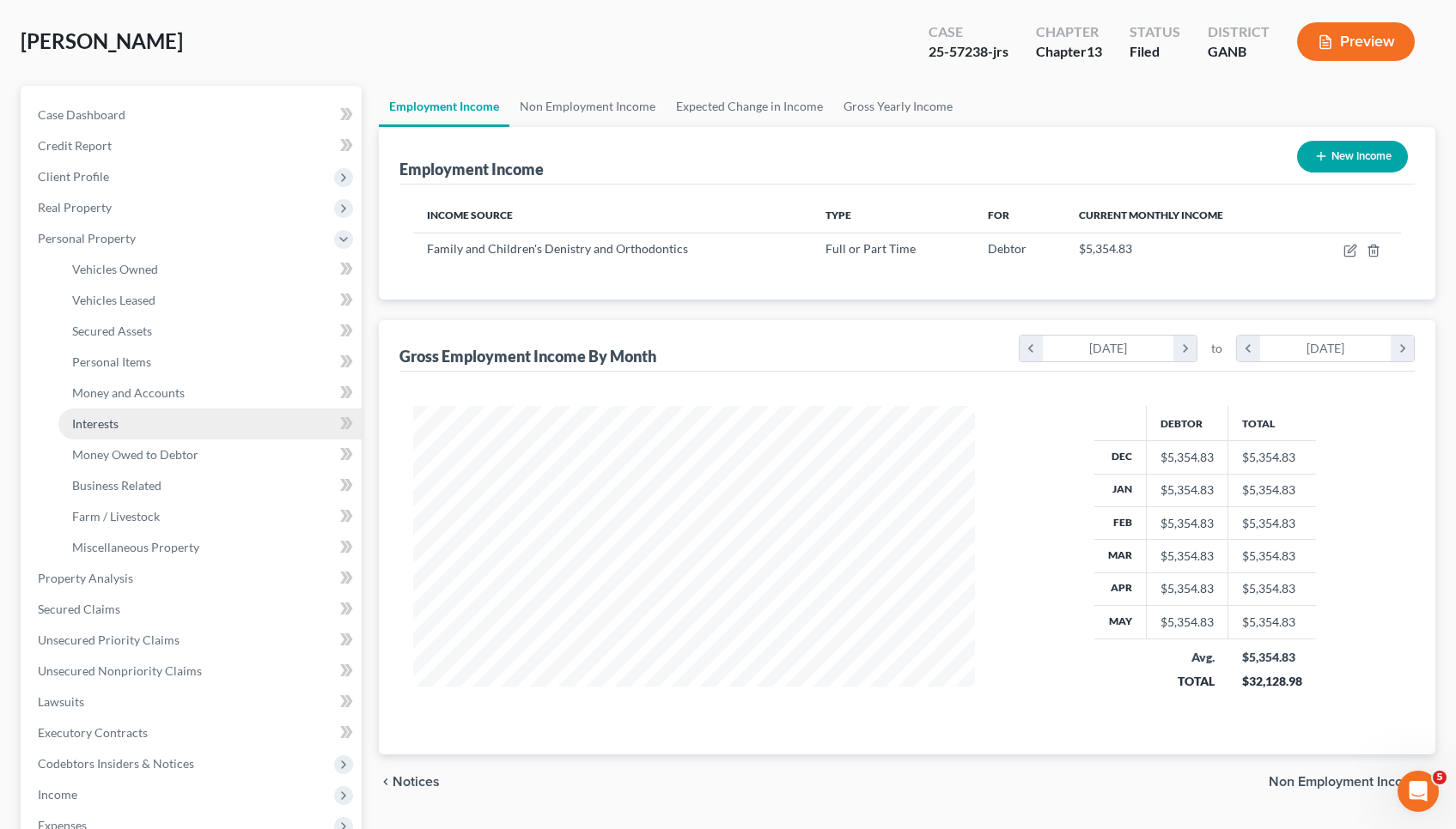
click at [212, 426] on link "Interests" at bounding box center [210, 424] width 303 height 31
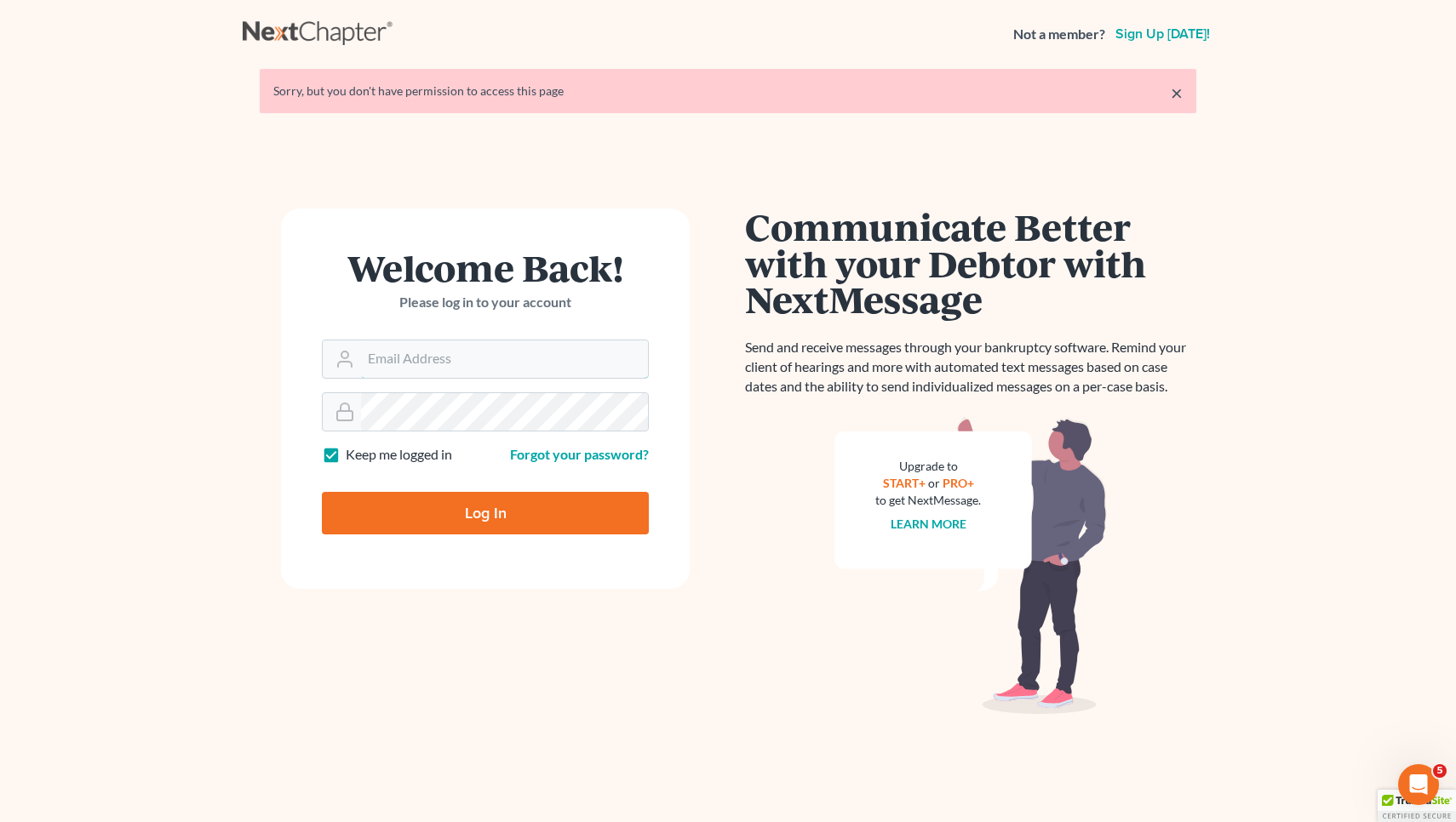
type input "[EMAIL_ADDRESS][DOMAIN_NAME]"
click at [485, 512] on input "Log In" at bounding box center [485, 513] width 327 height 43
type input "Thinking..."
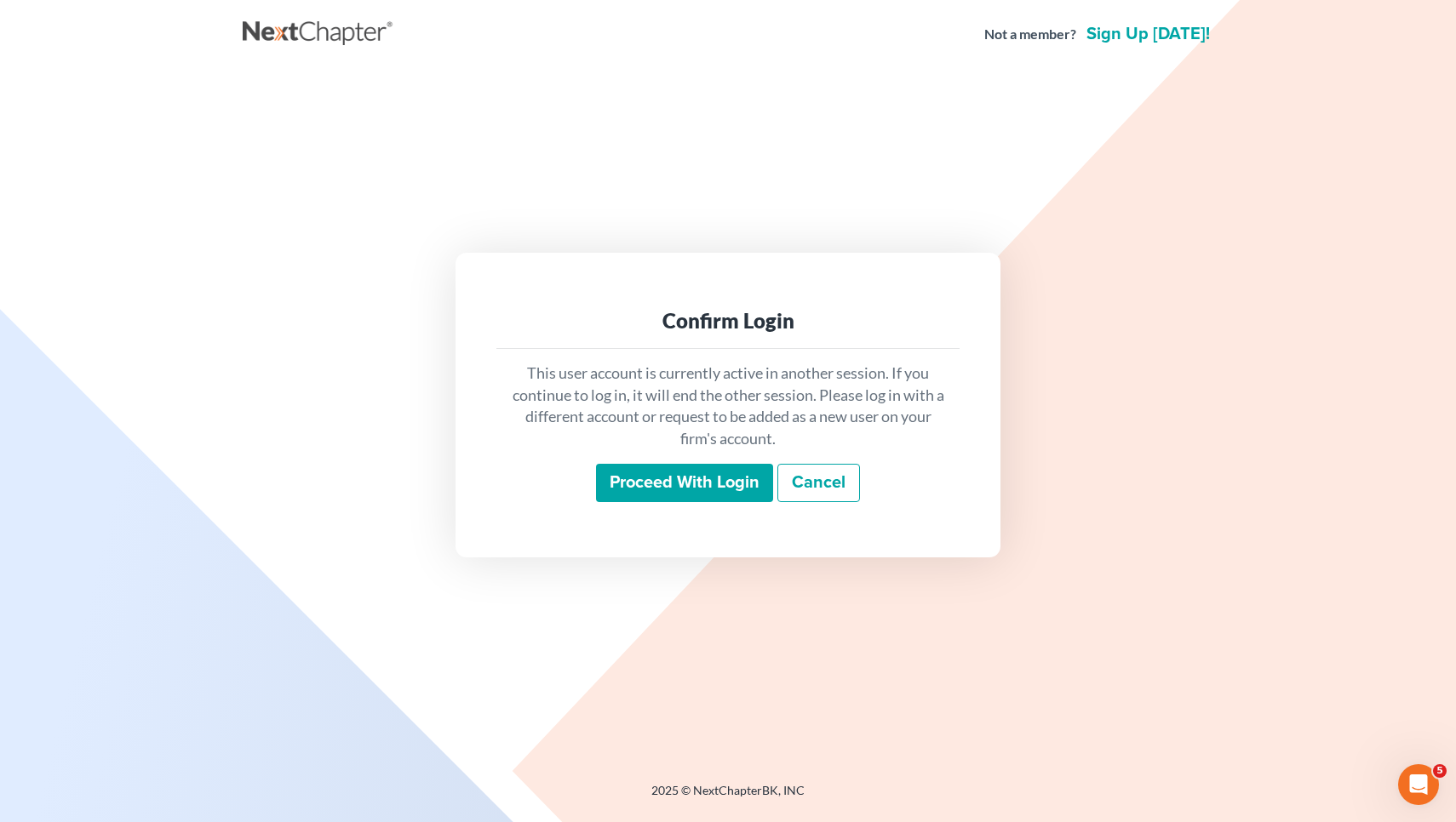
click at [733, 483] on input "Proceed with login" at bounding box center [684, 483] width 177 height 39
